Goal: Information Seeking & Learning: Learn about a topic

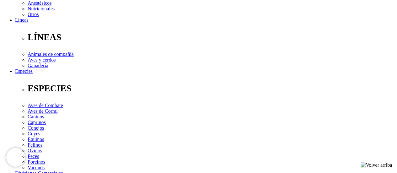
scroll to position [209, 0]
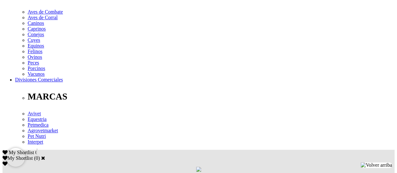
scroll to position [261, 0]
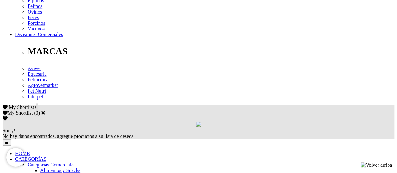
drag, startPoint x: 26, startPoint y: 106, endPoint x: 125, endPoint y: 109, distance: 98.8
copy p "Cada pipeta ofrece protección por 30 días"
drag, startPoint x: 26, startPoint y: 118, endPoint x: 139, endPoint y: 118, distance: 113.5
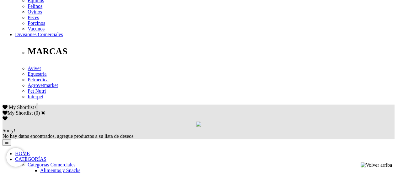
copy p "Protección interna y externa en un solo producto"
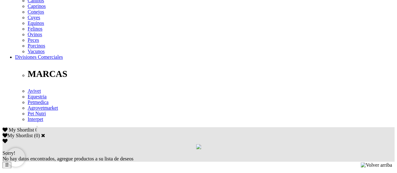
scroll to position [290, 0]
